Goal: Check status

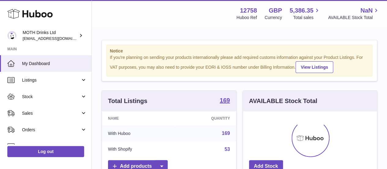
scroll to position [95, 134]
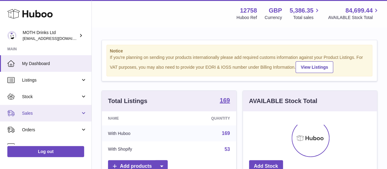
click at [45, 112] on span "Sales" at bounding box center [51, 113] width 58 height 6
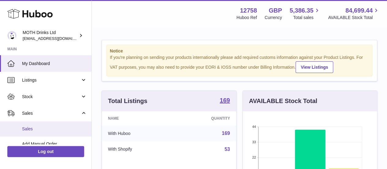
click at [45, 126] on span "Sales" at bounding box center [54, 129] width 65 height 6
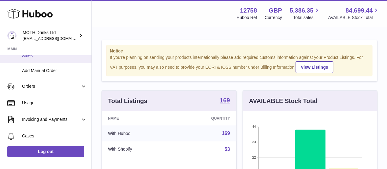
scroll to position [73, 0]
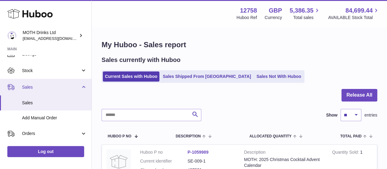
scroll to position [27, 0]
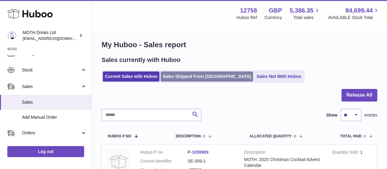
click at [180, 75] on link "Sales Shipped From Huboo" at bounding box center [207, 76] width 92 height 10
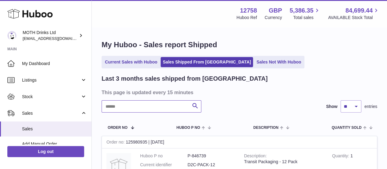
click at [122, 106] on input "text" at bounding box center [152, 106] width 100 height 12
paste input "**********"
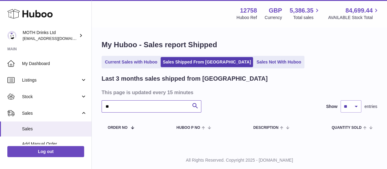
type input "*"
